Goal: Find specific page/section: Find specific page/section

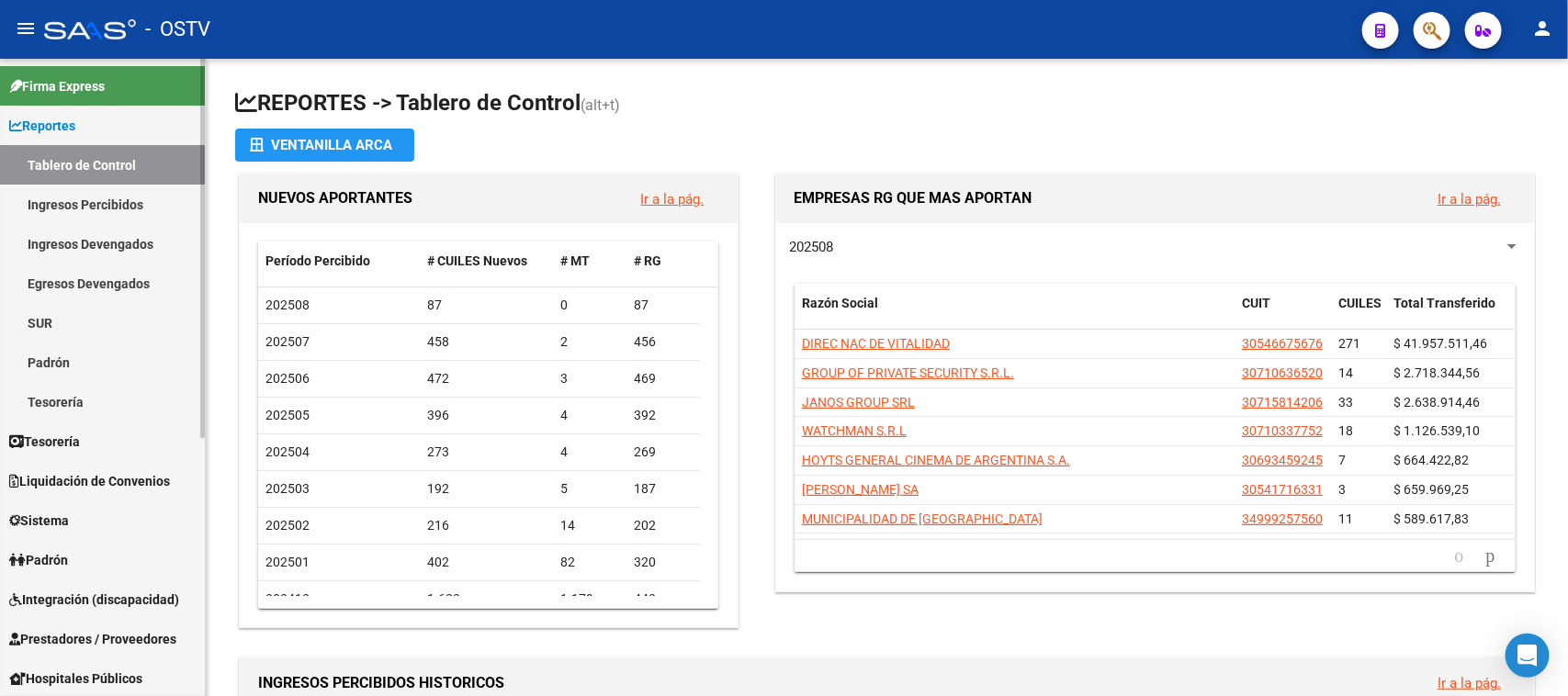
scroll to position [115, 0]
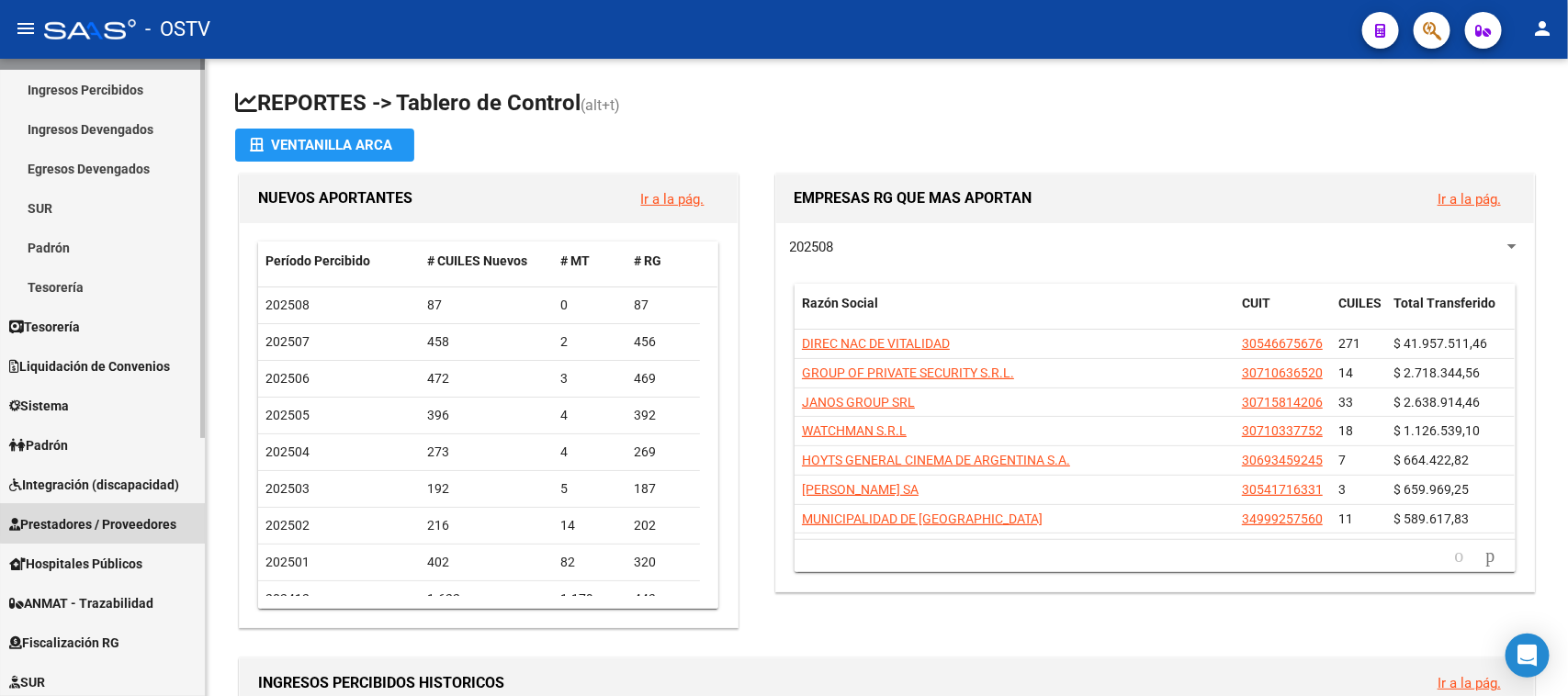
click at [132, 516] on span "Prestadores / Proveedores" at bounding box center [92, 524] width 167 height 20
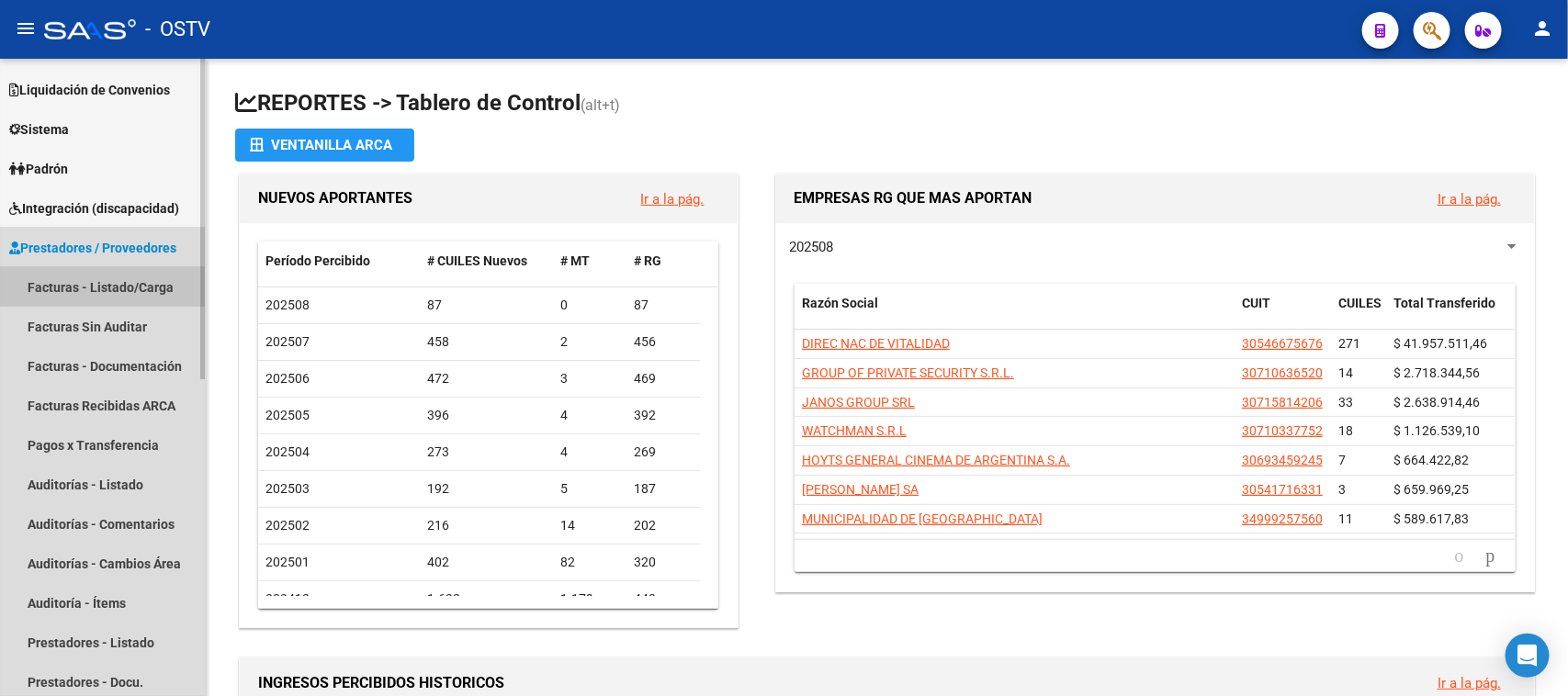
click at [126, 280] on link "Facturas - Listado/Carga" at bounding box center [102, 287] width 205 height 40
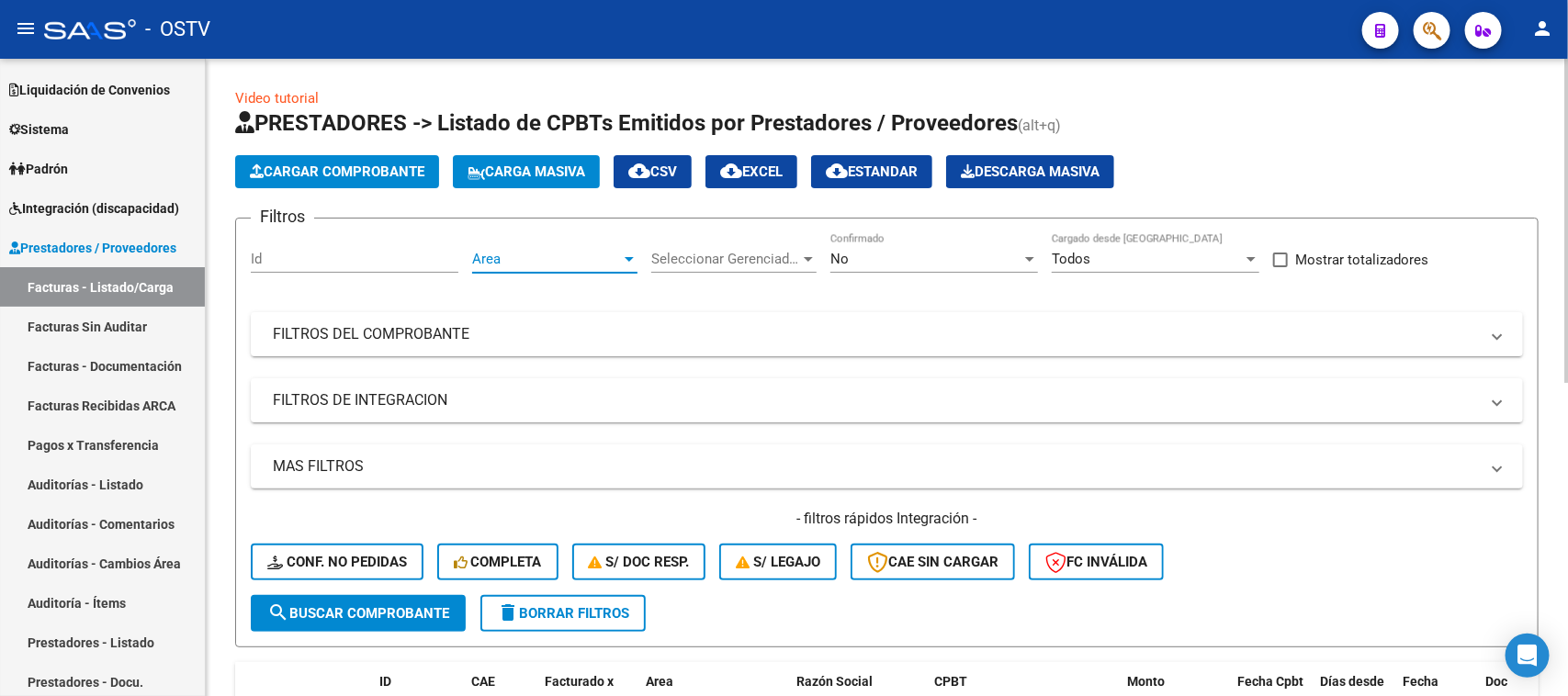
click at [575, 258] on span "Area" at bounding box center [547, 258] width 149 height 17
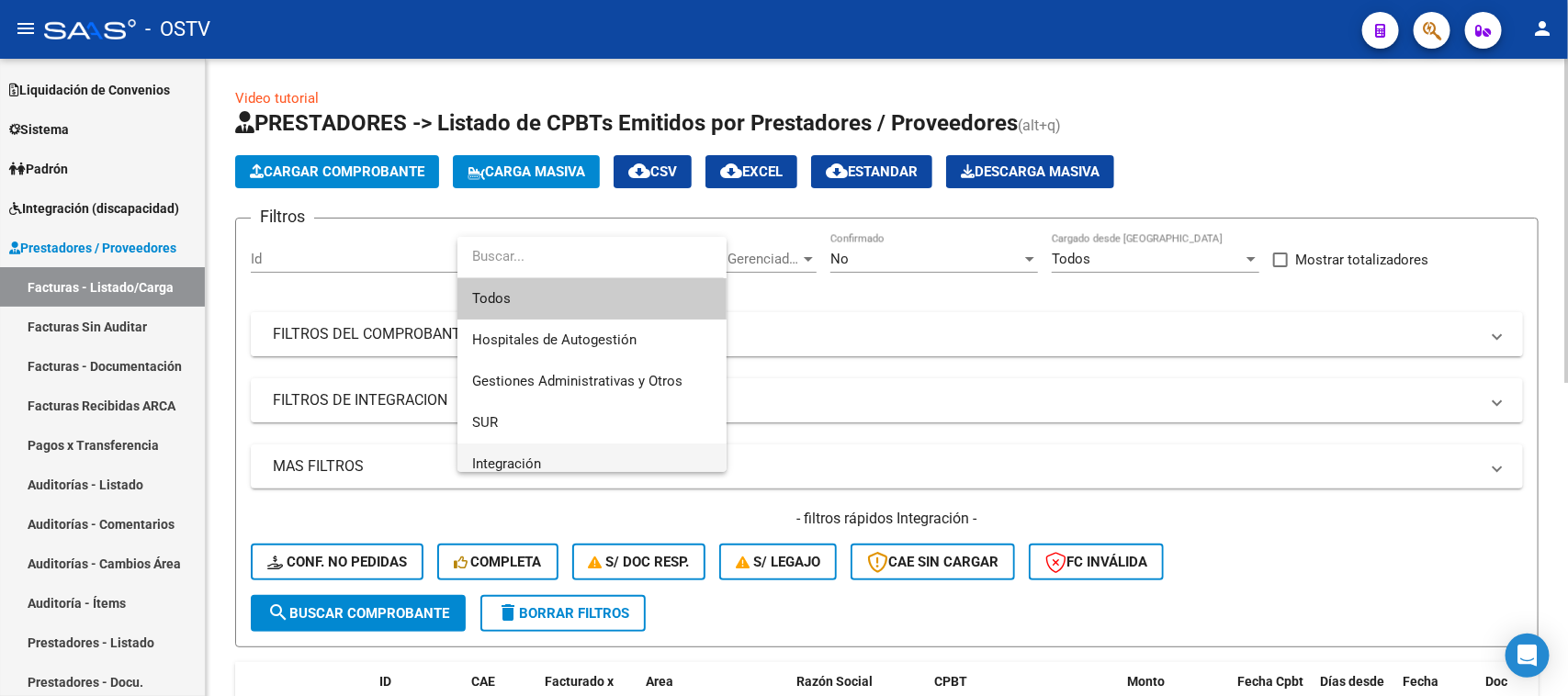
click at [549, 447] on span "Integración" at bounding box center [592, 464] width 240 height 42
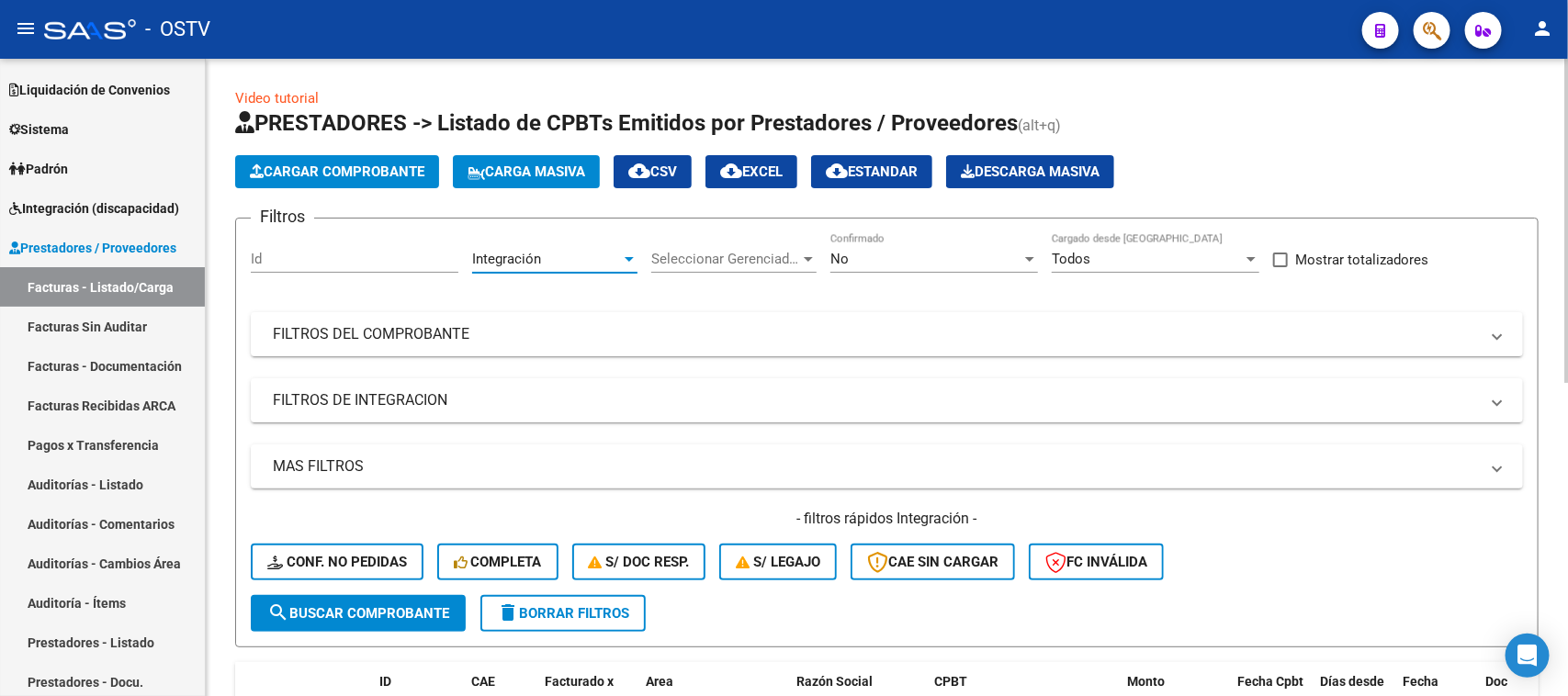
click at [953, 262] on div "No" at bounding box center [925, 258] width 191 height 17
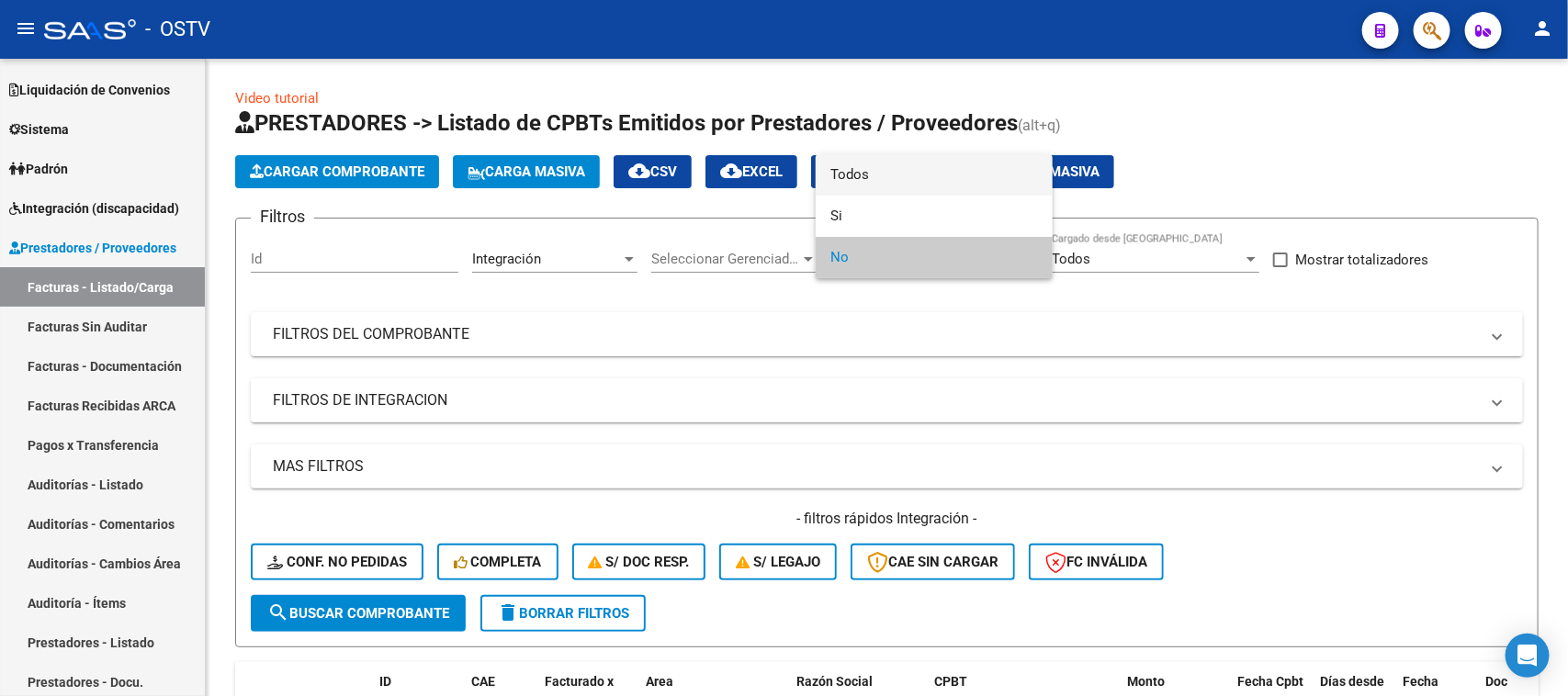
click at [946, 168] on span "Todos" at bounding box center [934, 175] width 208 height 42
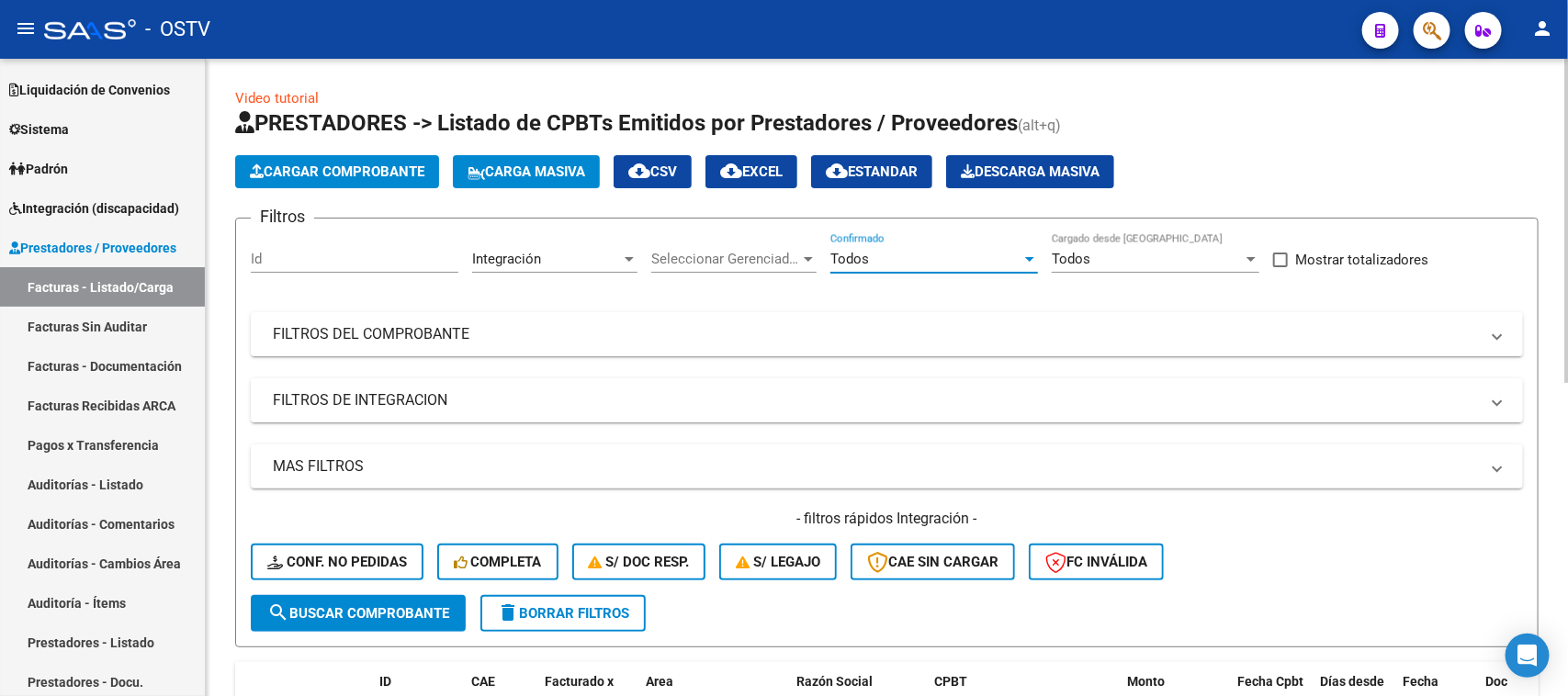
click at [423, 395] on mat-panel-title "FILTROS DE INTEGRACION" at bounding box center [876, 400] width 1206 height 20
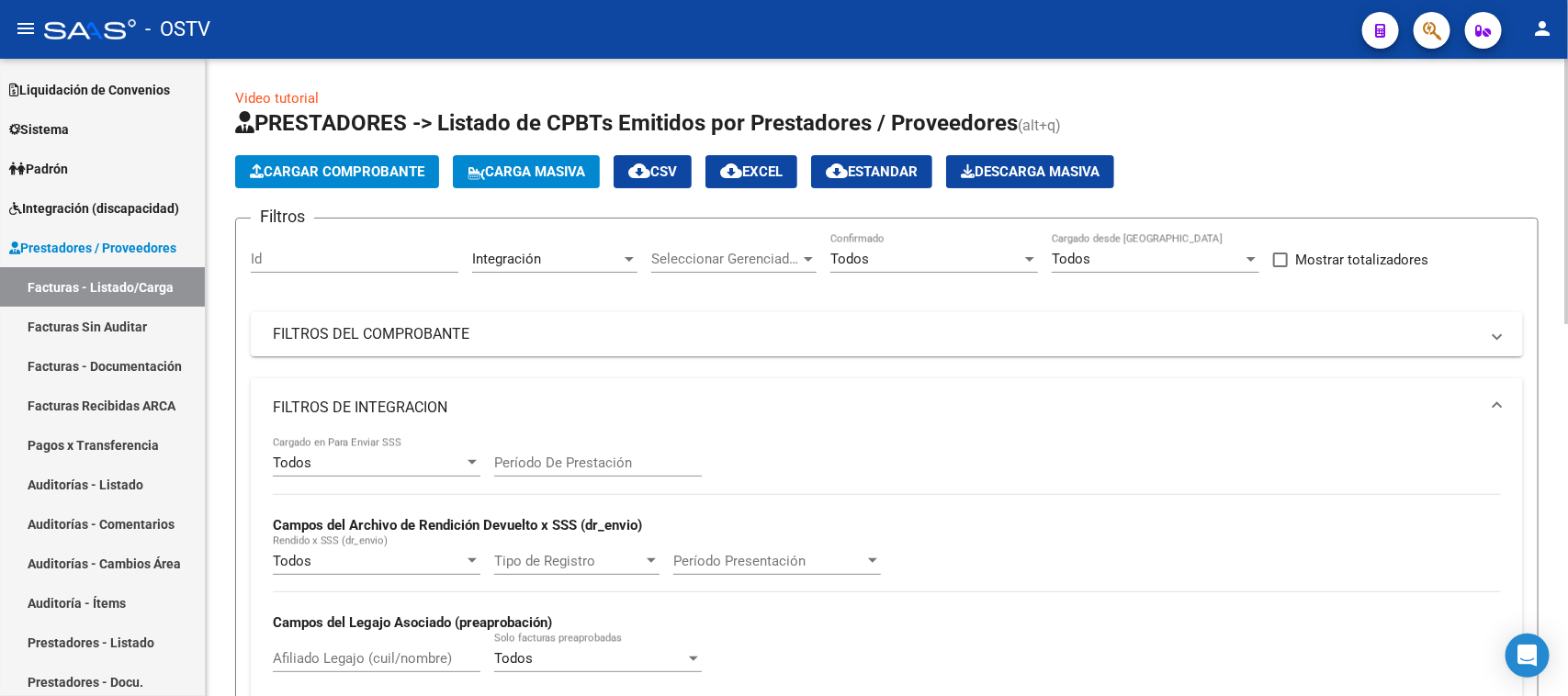
click at [401, 455] on div "Todos" at bounding box center [367, 462] width 191 height 17
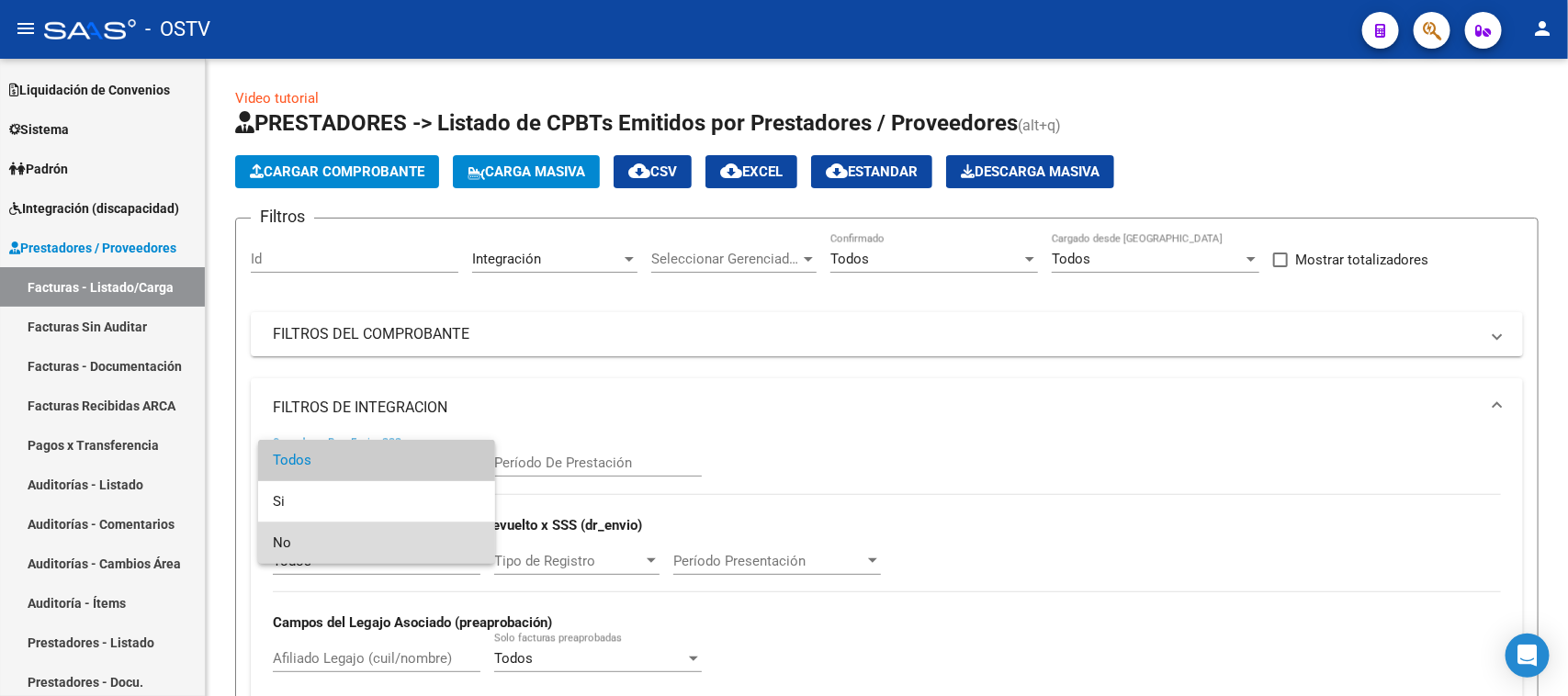
click at [372, 544] on span "No" at bounding box center [376, 544] width 208 height 42
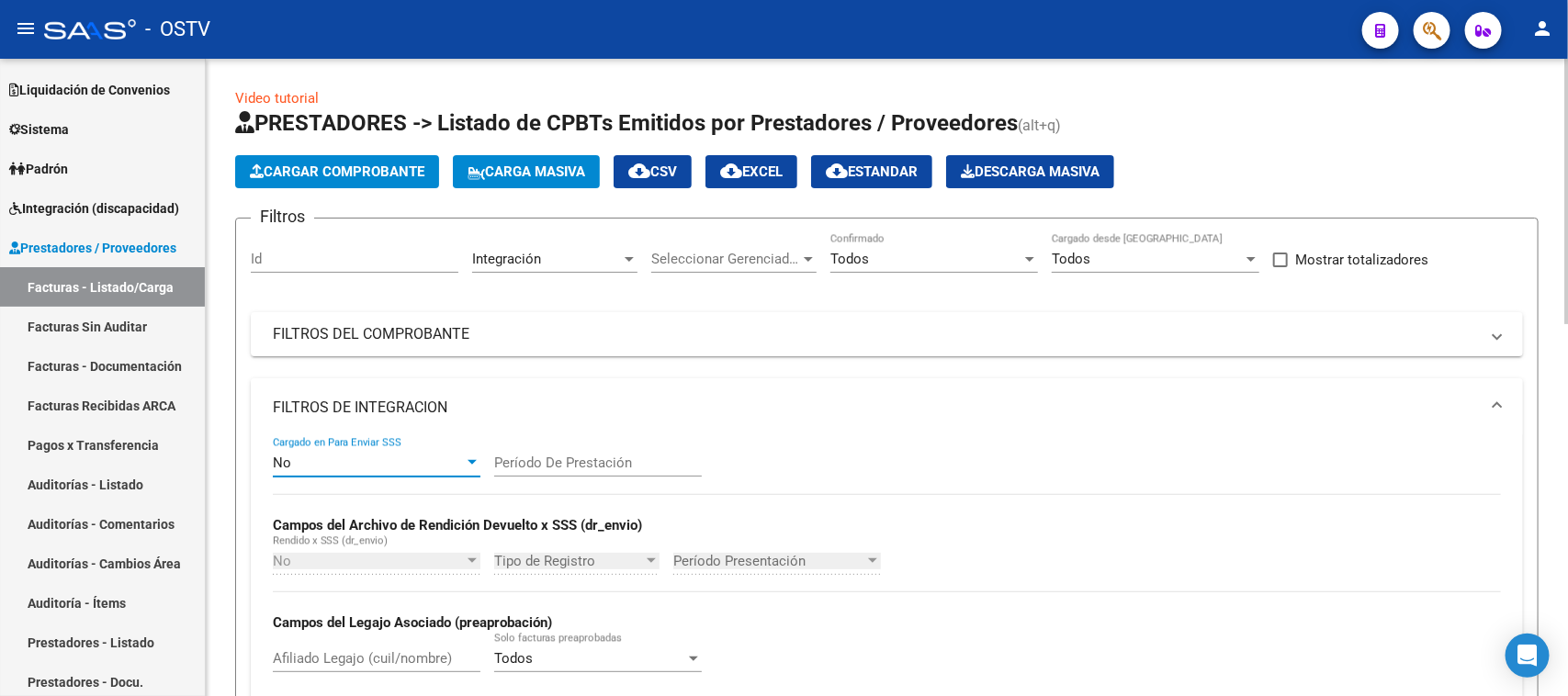
click at [424, 395] on mat-expansion-panel-header "FILTROS DE INTEGRACION" at bounding box center [887, 407] width 1272 height 58
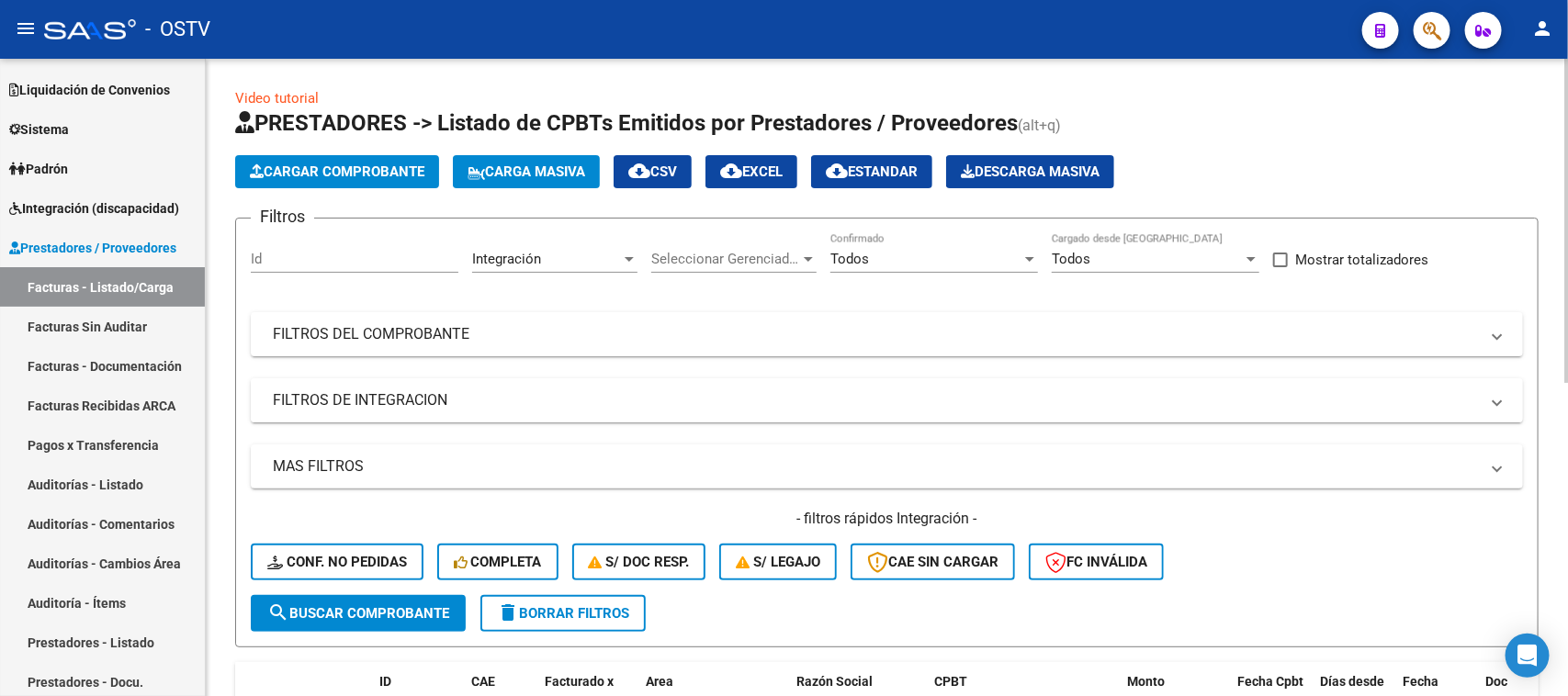
scroll to position [115, 0]
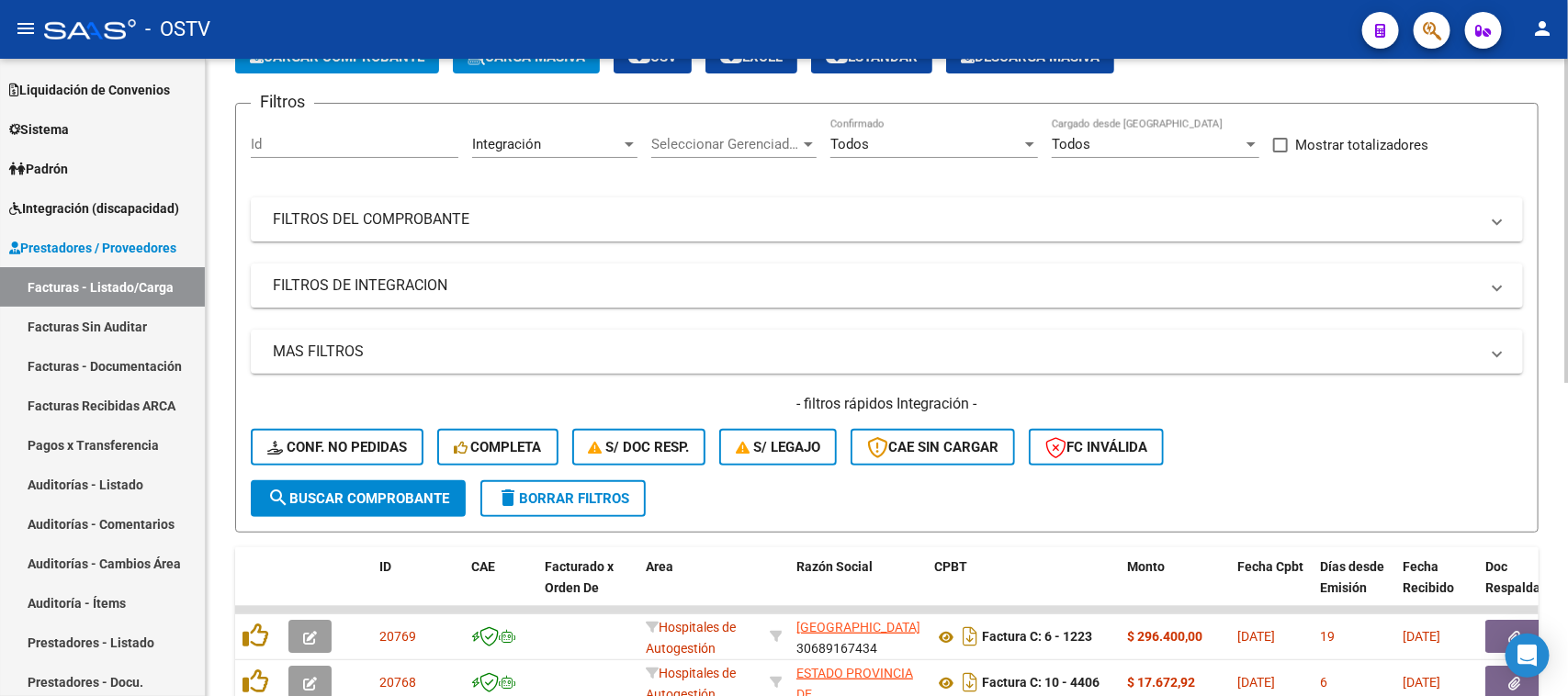
click at [402, 490] on span "search Buscar Comprobante" at bounding box center [359, 498] width 182 height 17
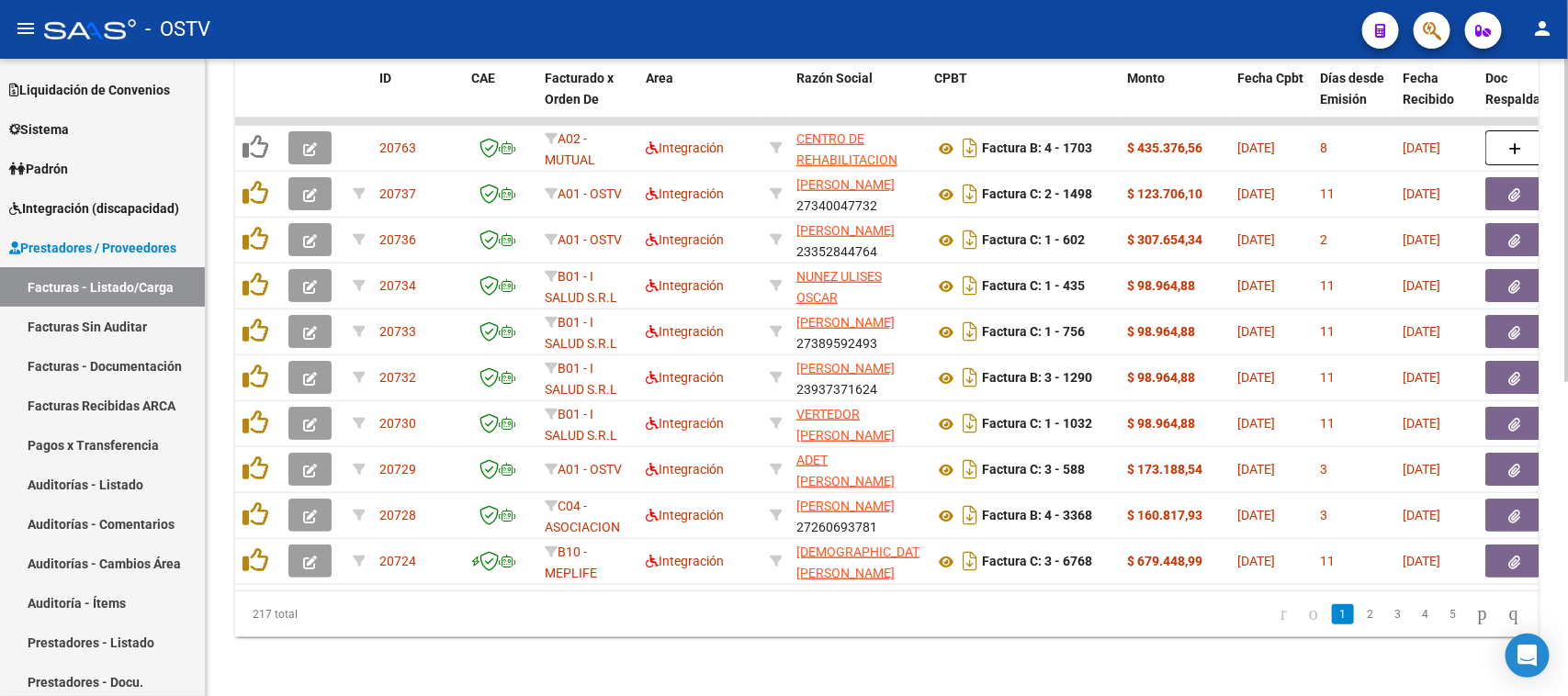
scroll to position [157, 0]
